Goal: Task Accomplishment & Management: Manage account settings

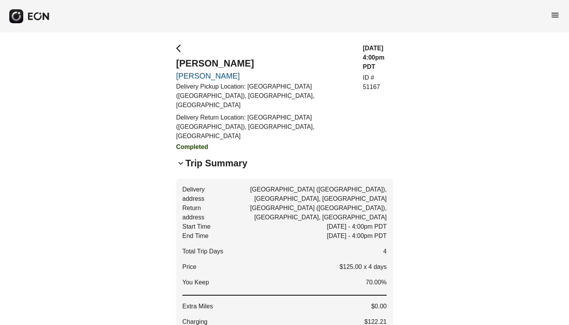
click at [556, 14] on span "menu" at bounding box center [554, 14] width 9 height 9
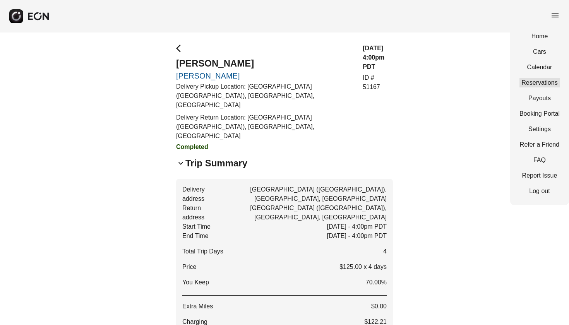
click at [544, 82] on link "Reservations" at bounding box center [539, 82] width 40 height 9
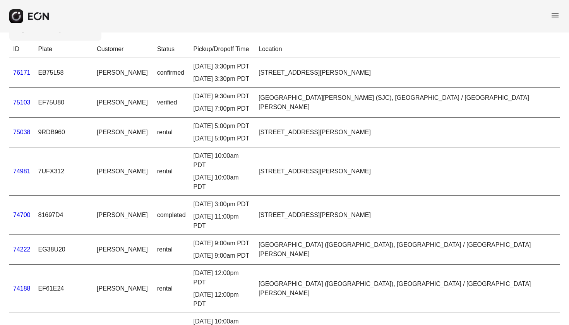
scroll to position [24, 0]
click at [61, 102] on td "EF75U80" at bounding box center [63, 102] width 59 height 30
click at [21, 103] on link "75103" at bounding box center [21, 101] width 17 height 7
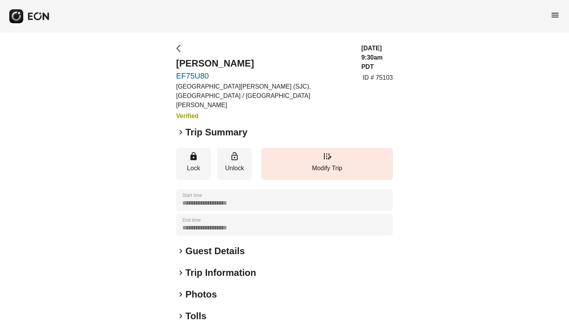
click at [177, 48] on span "arrow_back_ios" at bounding box center [180, 48] width 9 height 9
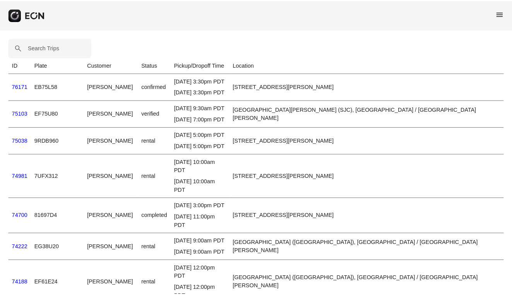
scroll to position [24, 0]
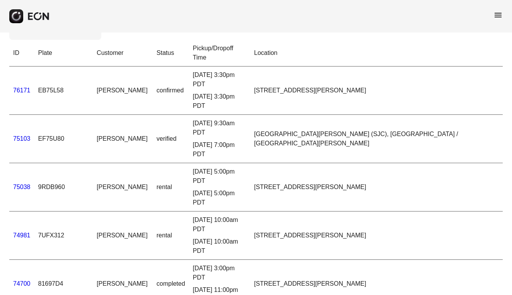
click at [20, 135] on link "75103" at bounding box center [21, 138] width 17 height 7
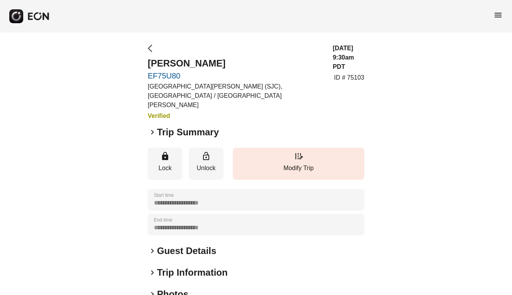
click at [150, 48] on span "arrow_back_ios" at bounding box center [152, 48] width 9 height 9
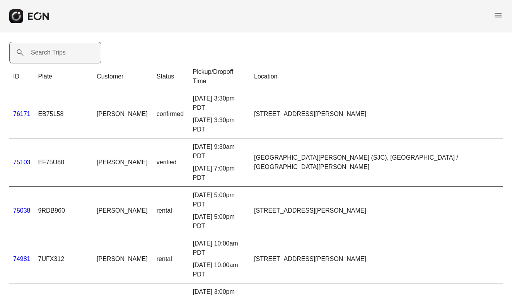
click at [49, 55] on label "Search Trips" at bounding box center [48, 52] width 35 height 9
click at [49, 55] on Trips "Search Trips" at bounding box center [55, 53] width 92 height 22
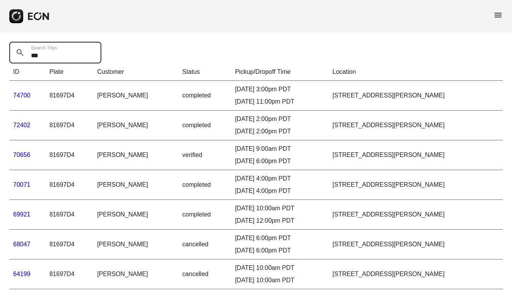
type Trips "***"
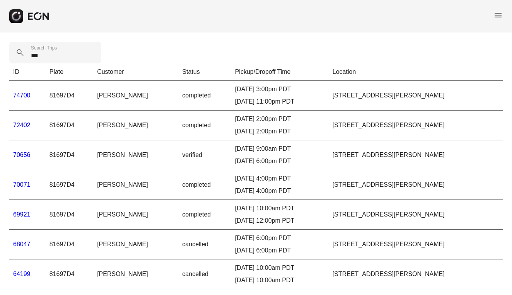
click at [22, 154] on link "70656" at bounding box center [21, 155] width 17 height 7
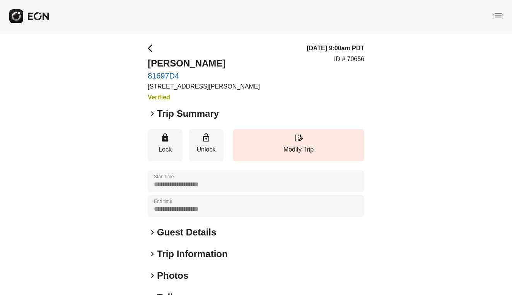
click at [150, 114] on span "keyboard_arrow_right" at bounding box center [152, 113] width 9 height 9
